Goal: Information Seeking & Learning: Get advice/opinions

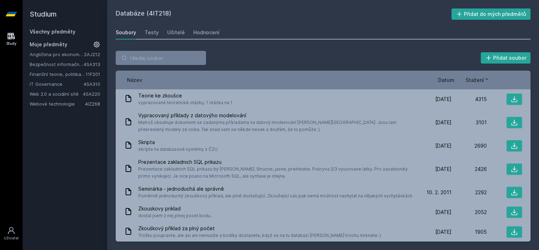
click at [55, 64] on link "Bezpečnost informačních systémů" at bounding box center [57, 64] width 54 height 7
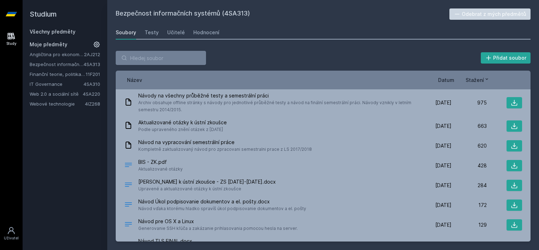
click at [55, 82] on link "IT Governance" at bounding box center [57, 83] width 54 height 7
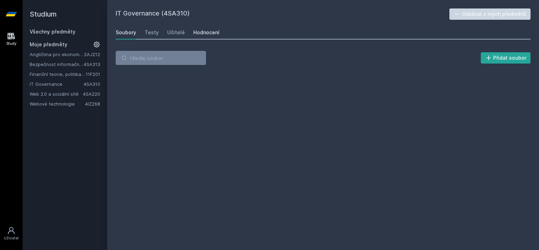
click at [198, 32] on div "Hodnocení" at bounding box center [206, 32] width 26 height 7
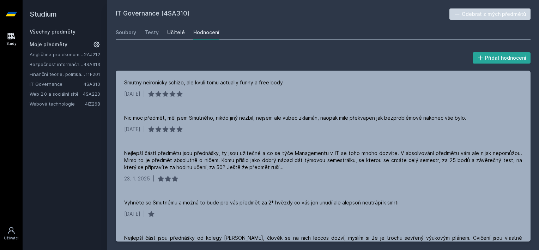
click at [174, 32] on div "Učitelé" at bounding box center [176, 32] width 18 height 7
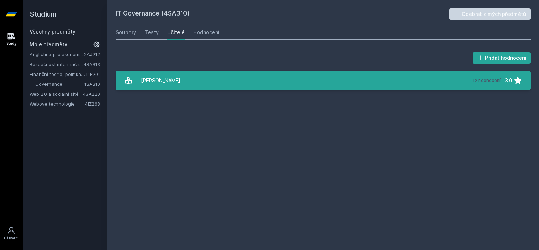
click at [198, 82] on link "[PERSON_NAME] 12 hodnocení 3.0" at bounding box center [323, 81] width 415 height 20
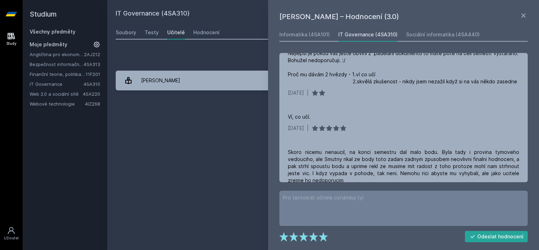
scroll to position [612, 0]
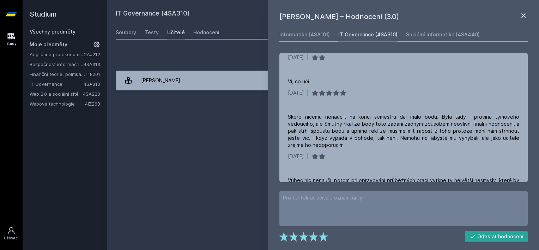
click at [525, 15] on icon at bounding box center [523, 15] width 8 height 8
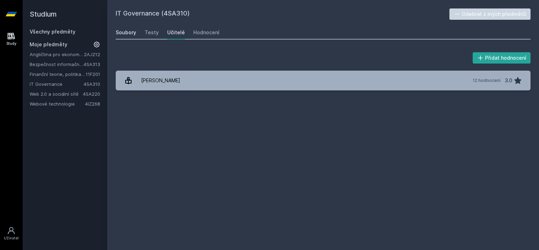
click at [127, 33] on div "Soubory" at bounding box center [126, 32] width 20 height 7
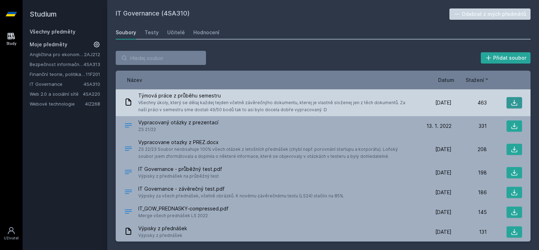
click at [511, 104] on icon at bounding box center [514, 102] width 7 height 7
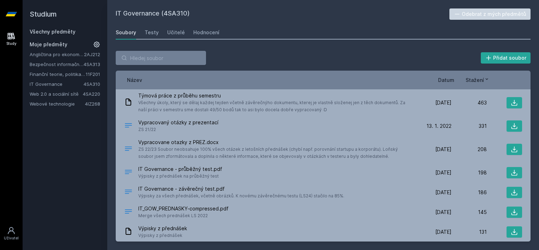
click at [39, 104] on link "Webové technologie" at bounding box center [57, 103] width 55 height 7
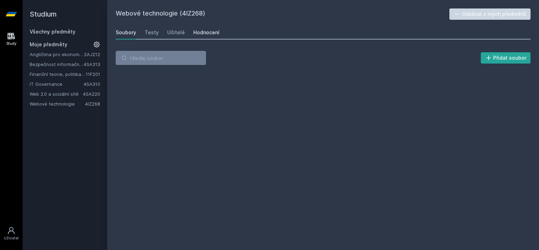
click at [203, 30] on div "Hodnocení" at bounding box center [206, 32] width 26 height 7
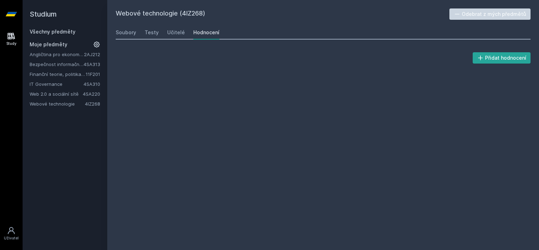
click at [161, 31] on div "Soubory Testy Učitelé Hodnocení" at bounding box center [323, 32] width 415 height 14
click at [170, 31] on div "Učitelé" at bounding box center [176, 32] width 18 height 7
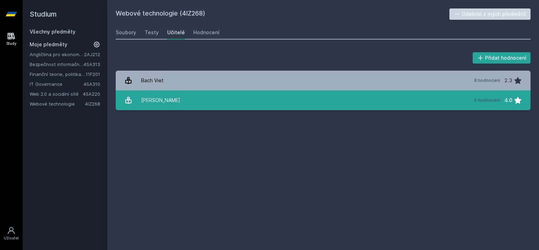
click at [154, 101] on div "[PERSON_NAME]" at bounding box center [160, 100] width 39 height 14
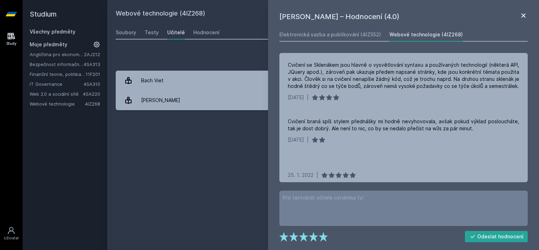
click at [523, 17] on icon at bounding box center [523, 15] width 8 height 8
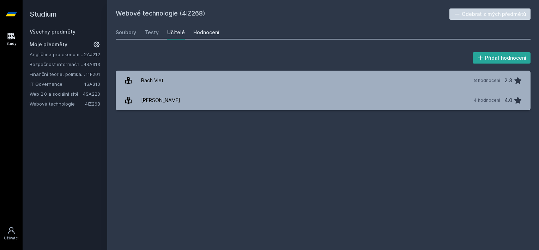
click at [215, 34] on div "Hodnocení" at bounding box center [206, 32] width 26 height 7
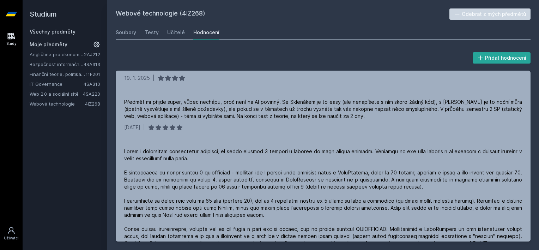
scroll to position [106, 0]
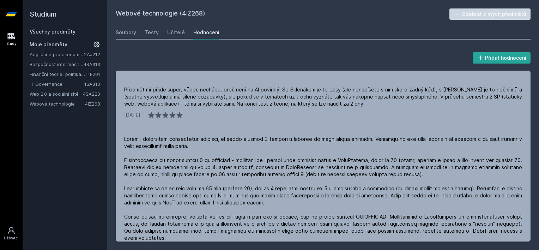
click at [53, 64] on link "Bezpečnost informačních systémů" at bounding box center [57, 64] width 54 height 7
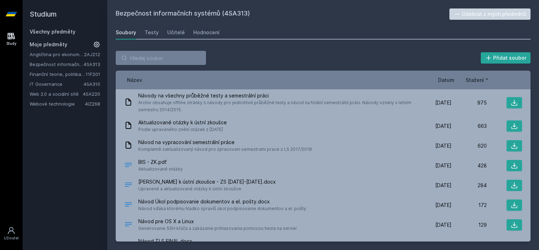
click at [441, 80] on span "Datum" at bounding box center [446, 79] width 16 height 7
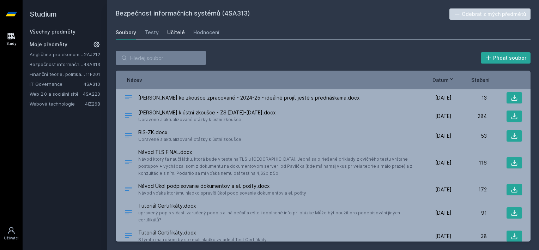
click at [173, 33] on div "Učitelé" at bounding box center [176, 32] width 18 height 7
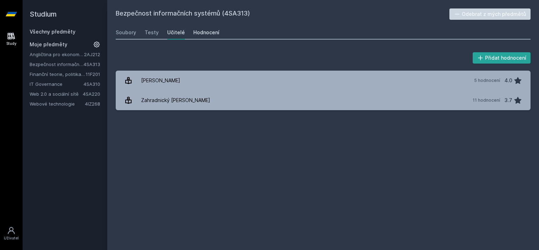
click at [206, 33] on div "Hodnocení" at bounding box center [206, 32] width 26 height 7
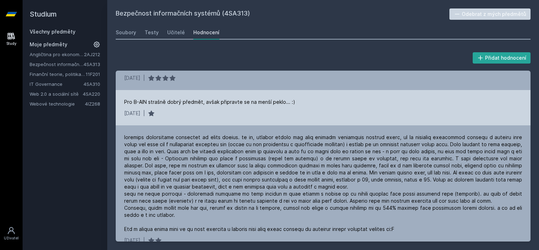
scroll to position [35, 0]
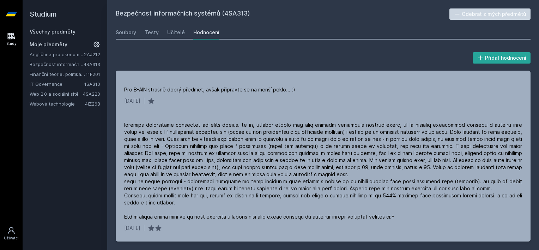
click at [52, 74] on link "Finanční teorie, politika a instituce" at bounding box center [58, 74] width 56 height 7
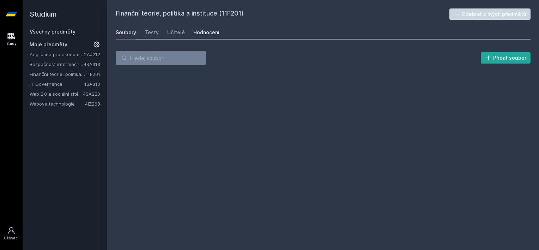
click at [199, 32] on div "Hodnocení" at bounding box center [206, 32] width 26 height 7
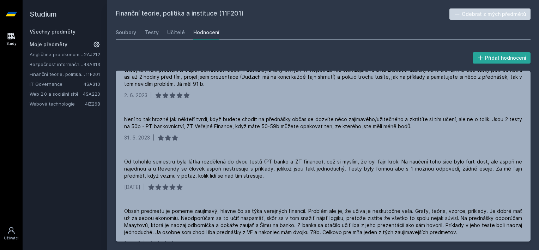
scroll to position [141, 0]
